Goal: Information Seeking & Learning: Learn about a topic

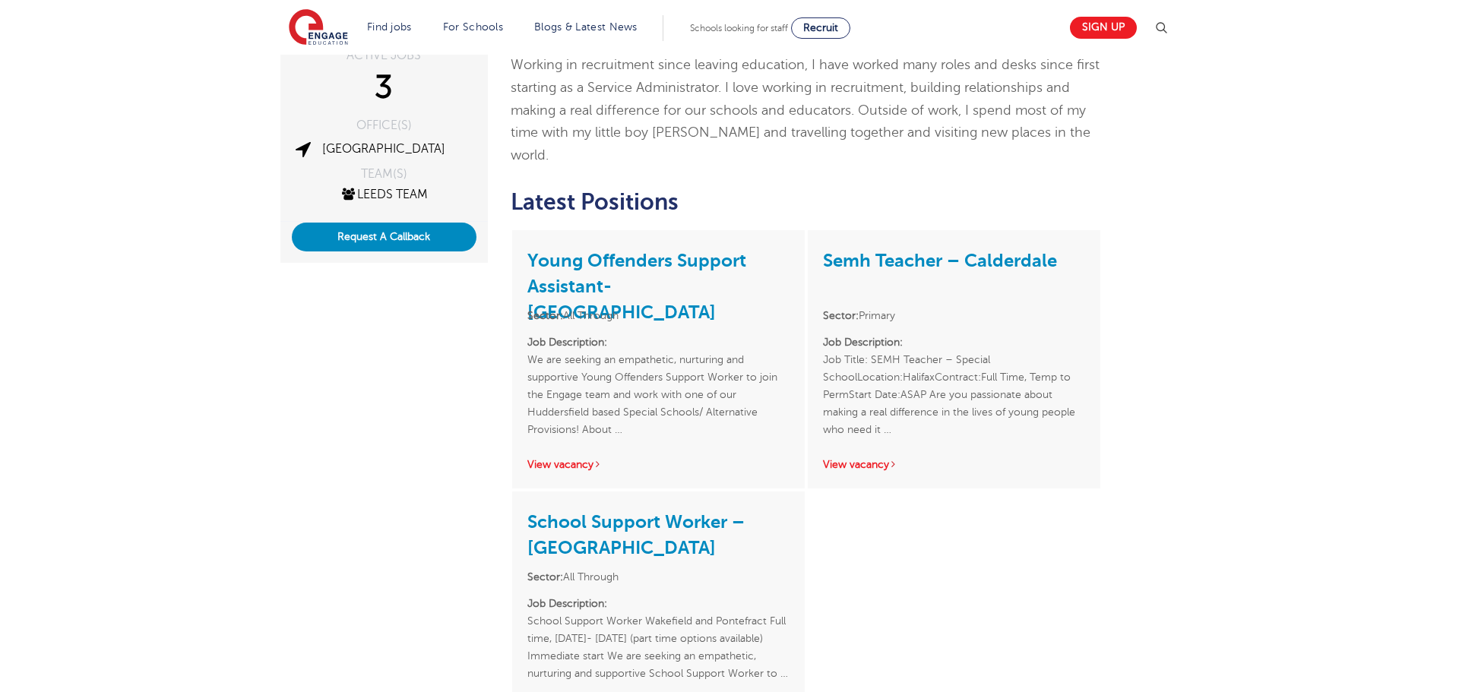
scroll to position [351, 0]
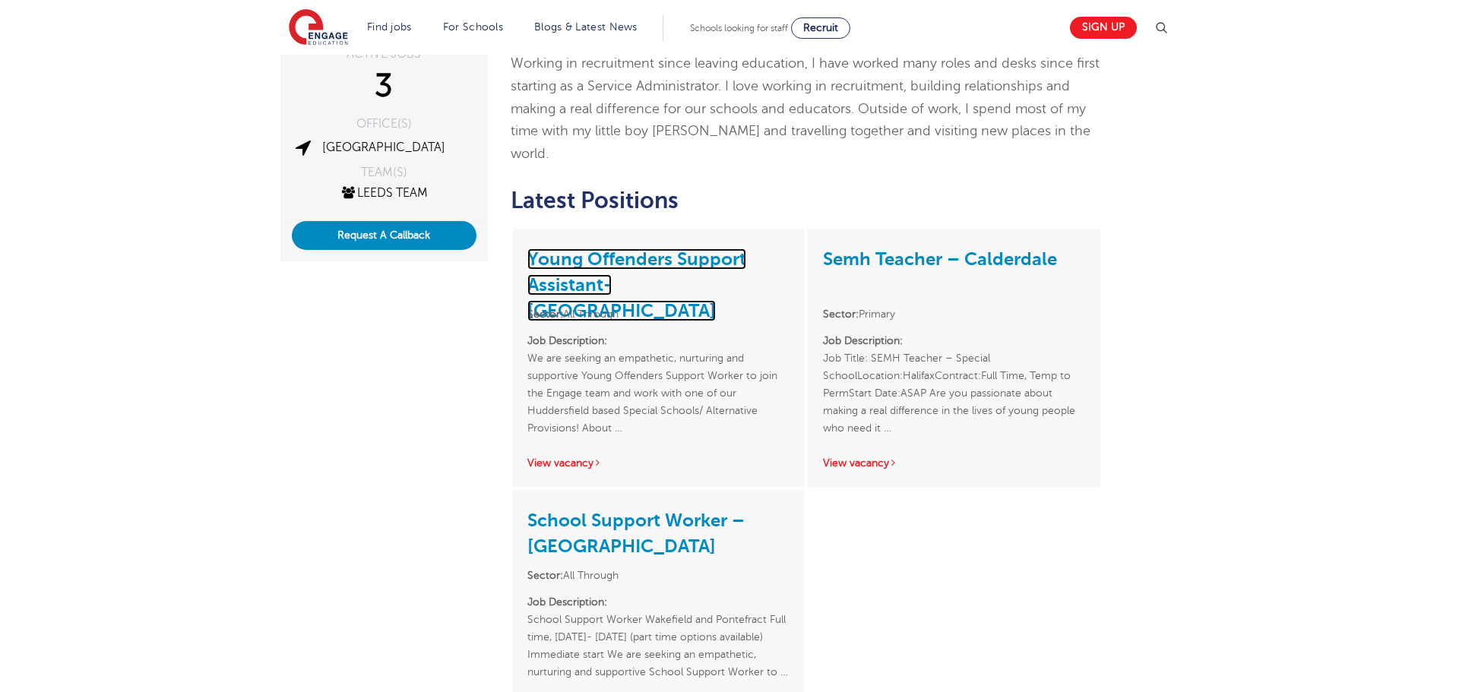
click at [632, 248] on link "Young Offenders Support Assistant- [GEOGRAPHIC_DATA]" at bounding box center [636, 284] width 219 height 73
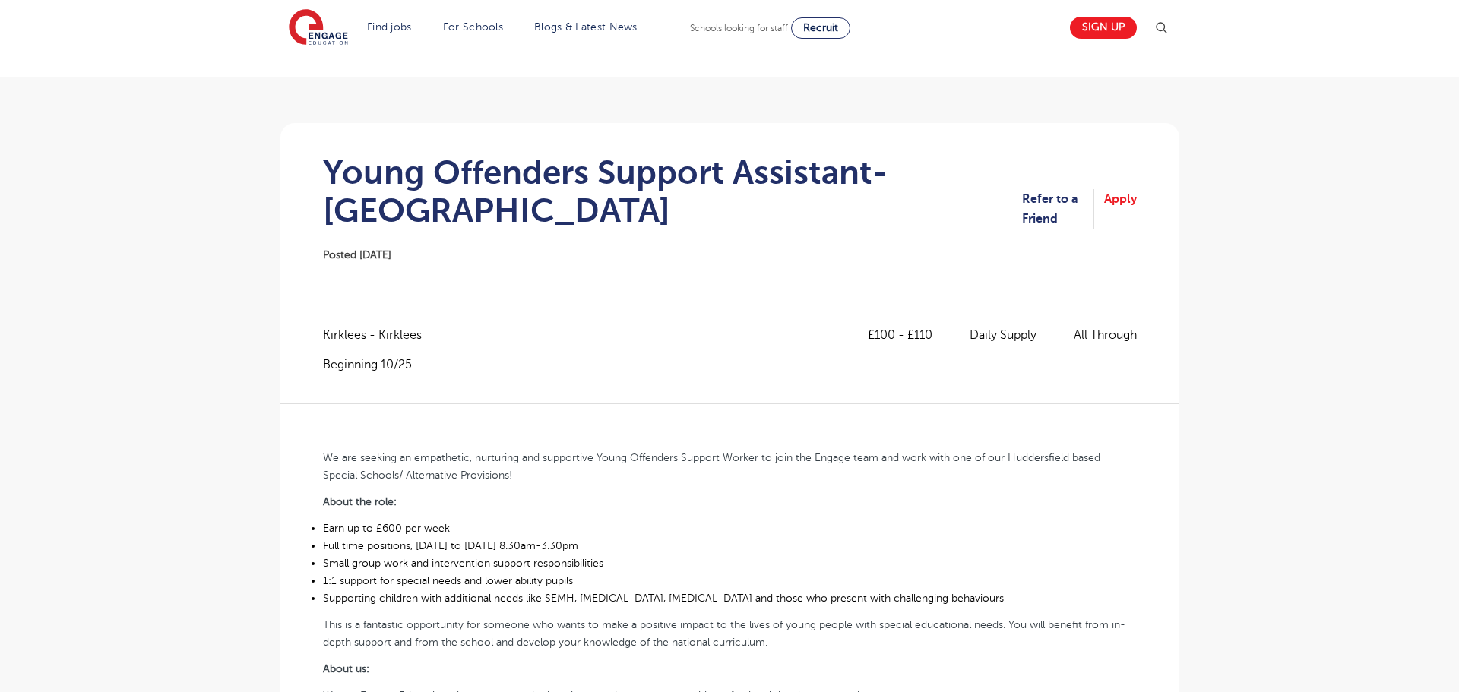
scroll to position [217, 0]
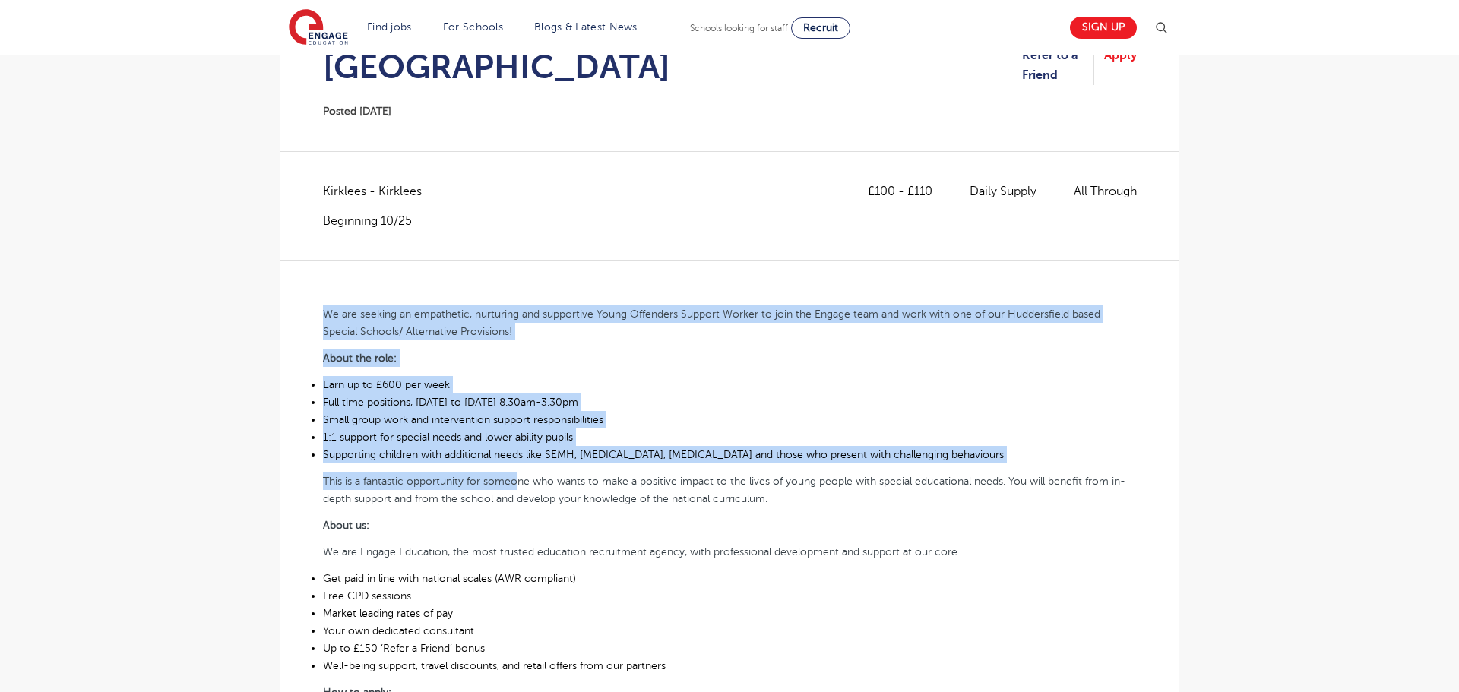
drag, startPoint x: 322, startPoint y: 317, endPoint x: 518, endPoint y: 486, distance: 258.7
click at [518, 486] on div "We are seeking an empathetic, nurturing and supportive Young Offenders Support …" at bounding box center [730, 534] width 814 height 548
click at [636, 420] on li "Small group work and intervention support responsibilities" at bounding box center [730, 419] width 814 height 17
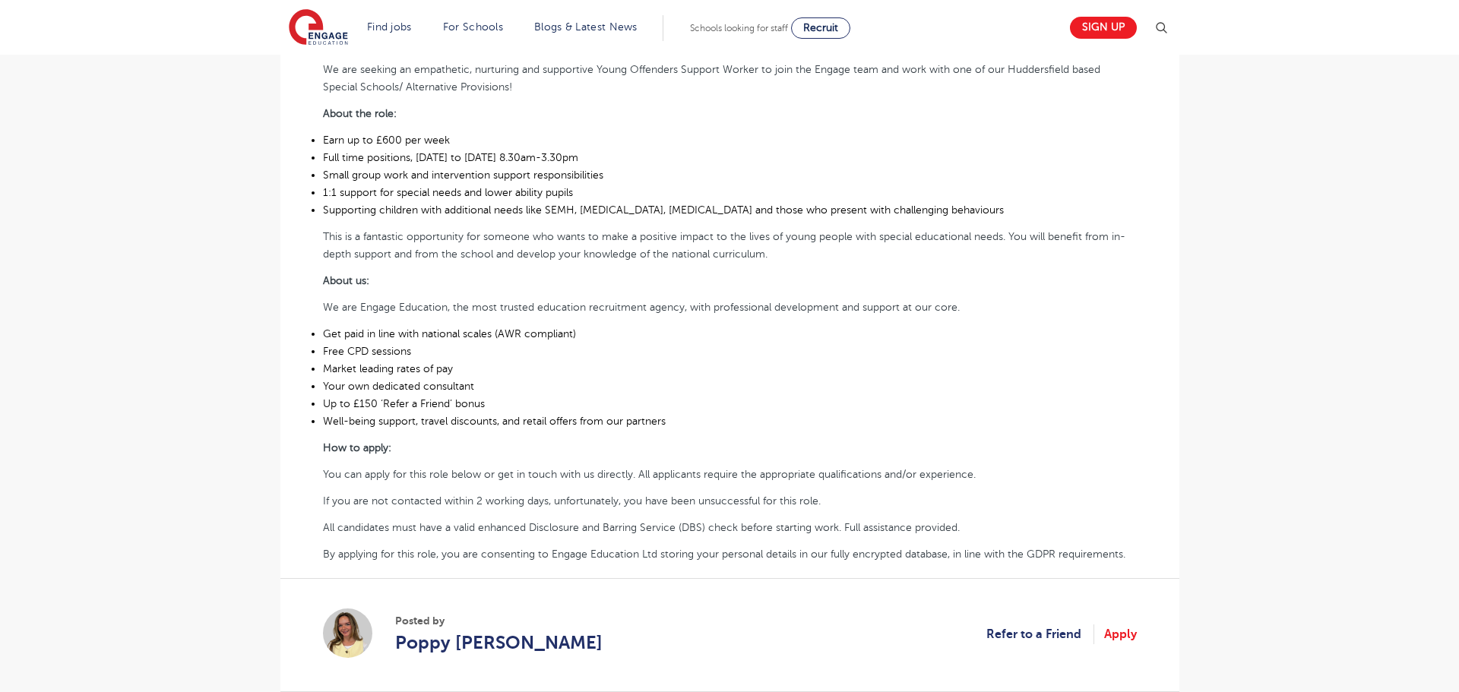
scroll to position [464, 0]
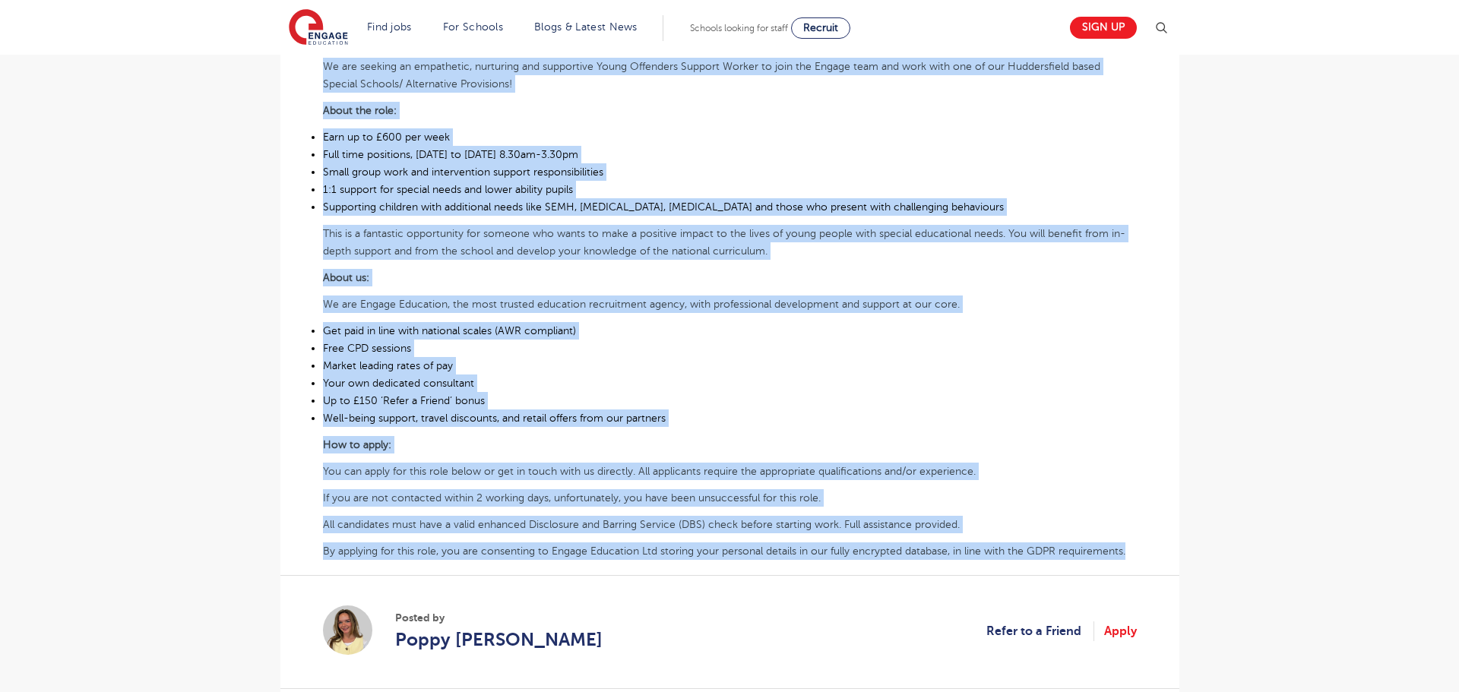
drag, startPoint x: 312, startPoint y: 67, endPoint x: 1161, endPoint y: 549, distance: 976.4
click at [1161, 549] on div "£100 - £110 Daily Supply All Through Kirklees - Kirklees Beginning [DATE] are s…" at bounding box center [730, 316] width 875 height 765
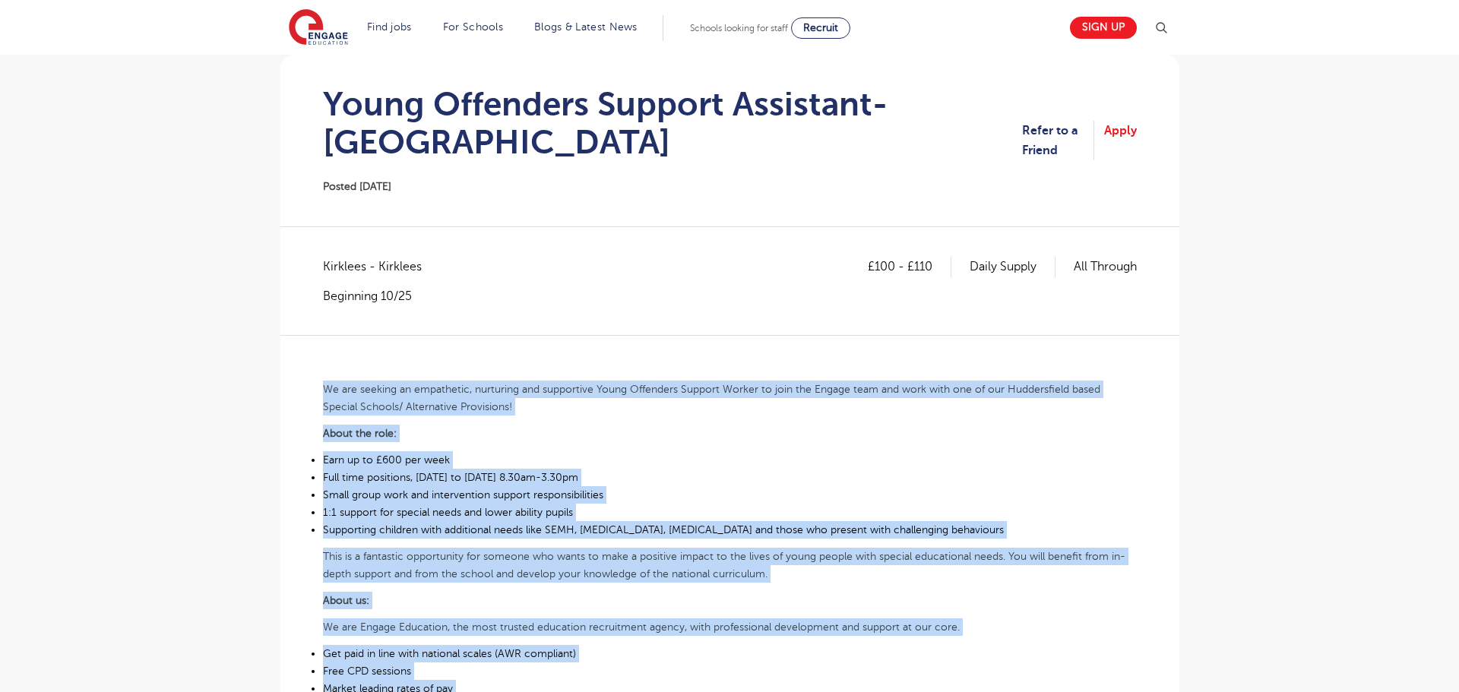
scroll to position [5, 0]
